Goal: Information Seeking & Learning: Check status

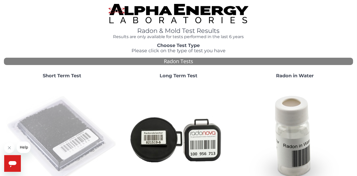
click at [79, 130] on img at bounding box center [62, 139] width 112 height 112
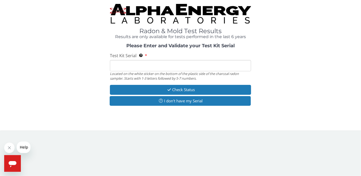
click at [175, 66] on input "Test Kit Serial Located on the white sticker on the bottom of the plastic side …" at bounding box center [180, 65] width 141 height 11
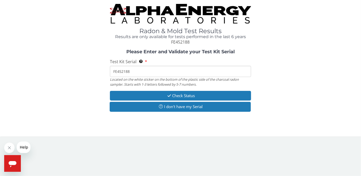
type input "FE452188"
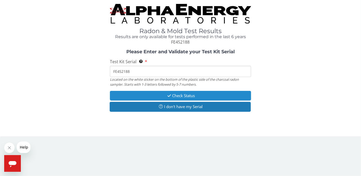
click at [209, 94] on button "Check Status" at bounding box center [180, 96] width 141 height 10
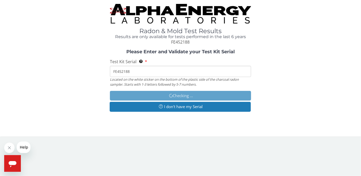
drag, startPoint x: 10, startPoint y: 145, endPoint x: 14, endPoint y: 147, distance: 4.1
click at [10, 145] on icon "Close message from company" at bounding box center [9, 147] width 4 height 4
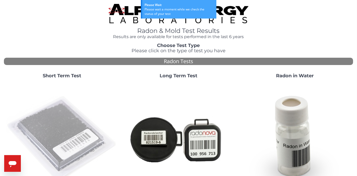
drag, startPoint x: 68, startPoint y: 131, endPoint x: 71, endPoint y: 131, distance: 3.7
click at [69, 131] on img at bounding box center [62, 139] width 112 height 112
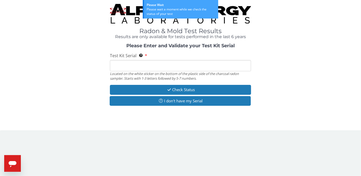
click at [160, 64] on input "Test Kit Serial Located on the white sticker on the bottom of the plastic side …" at bounding box center [180, 65] width 141 height 11
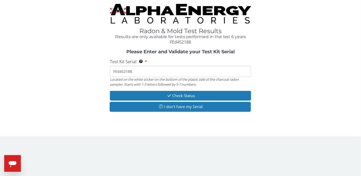
click at [120, 72] on input "FEd452188" at bounding box center [180, 71] width 141 height 11
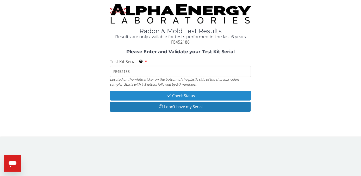
type input "FE452188"
click at [177, 94] on button "Check Status" at bounding box center [180, 96] width 141 height 10
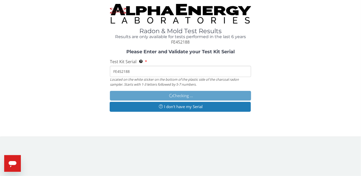
click at [134, 69] on input "FE452188" at bounding box center [180, 71] width 141 height 11
click at [336, 111] on div "Please Enter and Validate your Test Kit Serial Test Kit Serial Located on the w…" at bounding box center [181, 81] width 354 height 64
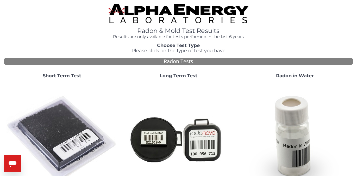
click at [53, 133] on img at bounding box center [62, 139] width 112 height 112
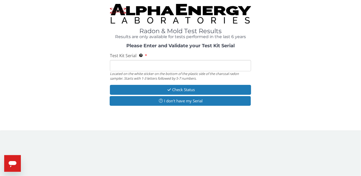
click at [144, 65] on input "Test Kit Serial Located on the white sticker on the bottom of the plastic side …" at bounding box center [180, 65] width 141 height 11
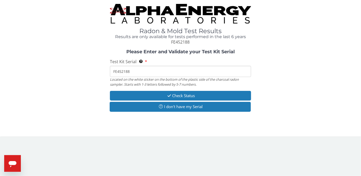
type input "FE452188"
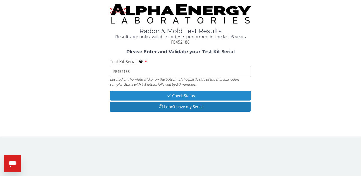
click at [173, 93] on button "Check Status" at bounding box center [180, 96] width 141 height 10
click at [194, 94] on button "Check Status" at bounding box center [180, 96] width 141 height 10
